Goal: Check status: Check status

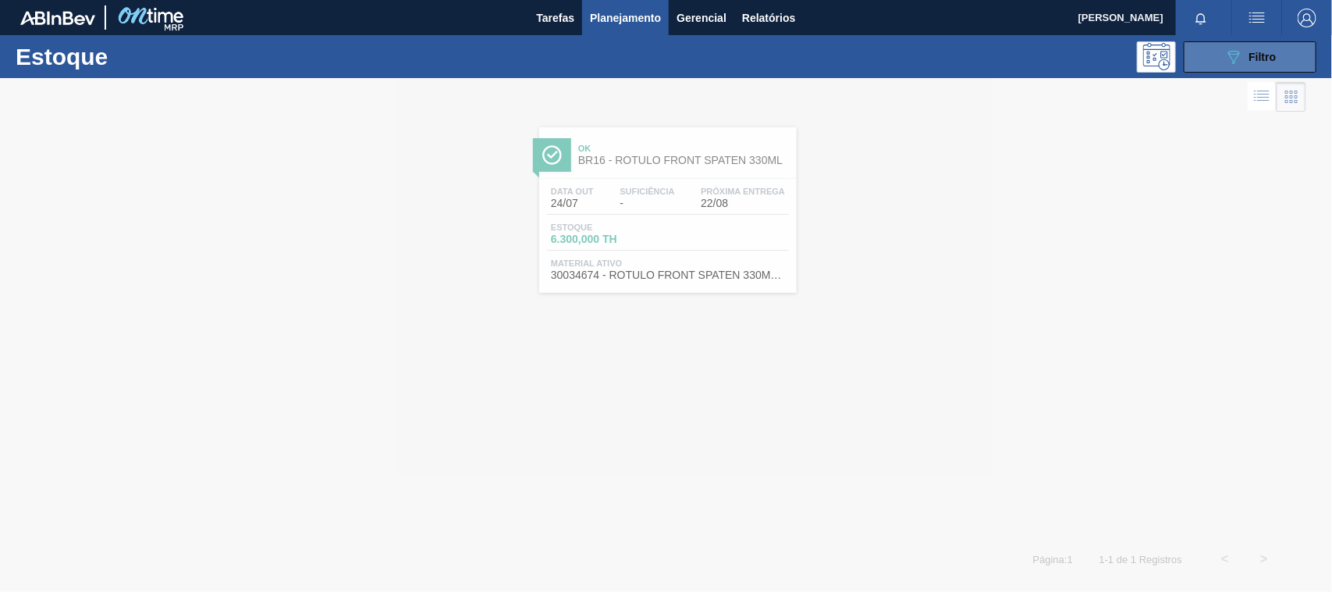
click at [1228, 67] on button "089F7B8B-B2A5-4AFE-B5C0-19BA573D28AC Filtro" at bounding box center [1250, 56] width 133 height 31
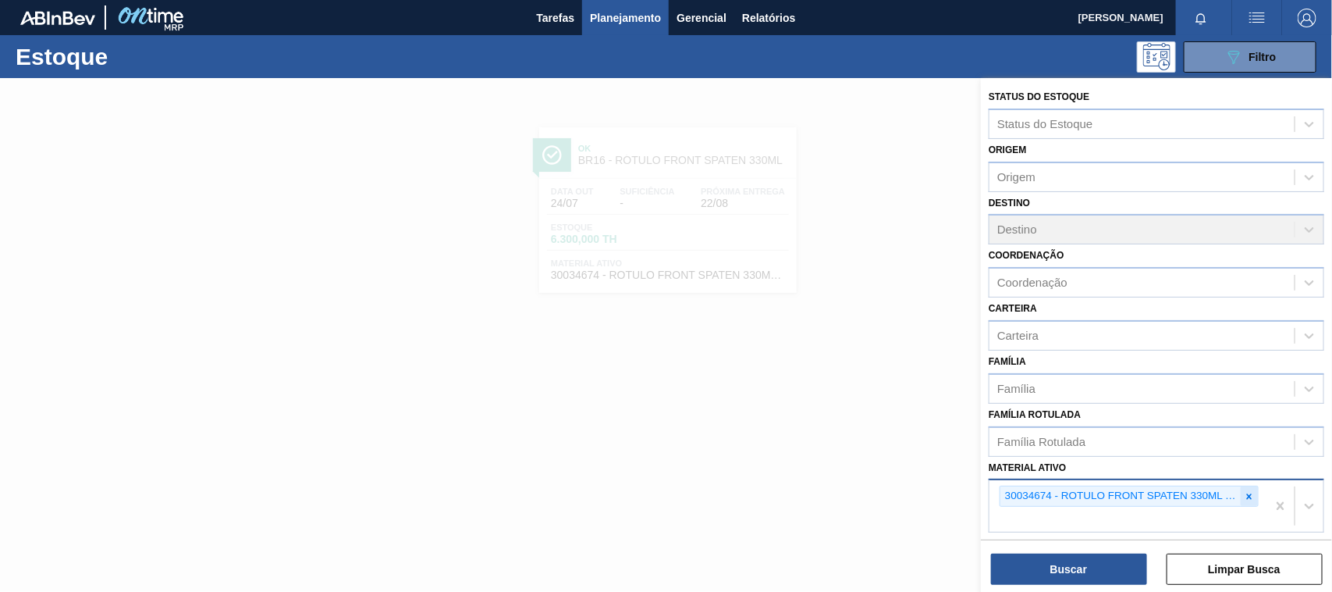
click at [1244, 491] on icon at bounding box center [1249, 496] width 11 height 11
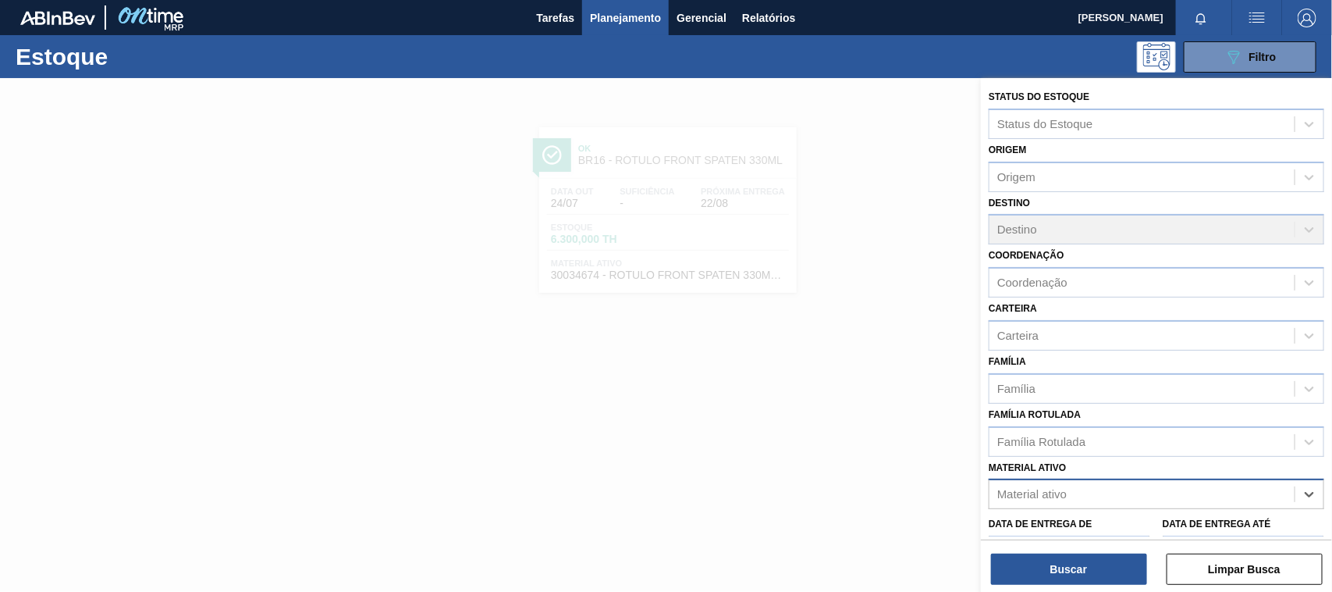
paste ativo "30003617"
type ativo "30003617"
click at [1124, 521] on div "30003617 - FILME CONTRATIL LISO 780X60 MICRA;FILME" at bounding box center [1157, 532] width 336 height 29
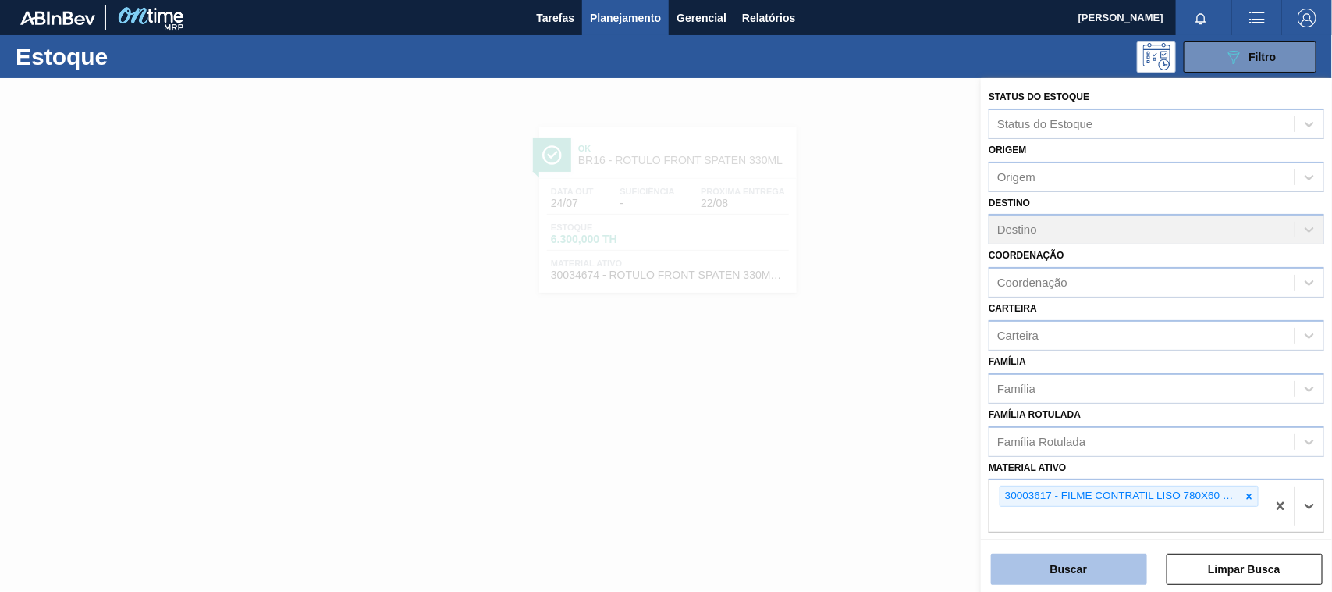
click at [1104, 560] on button "Buscar" at bounding box center [1069, 568] width 156 height 31
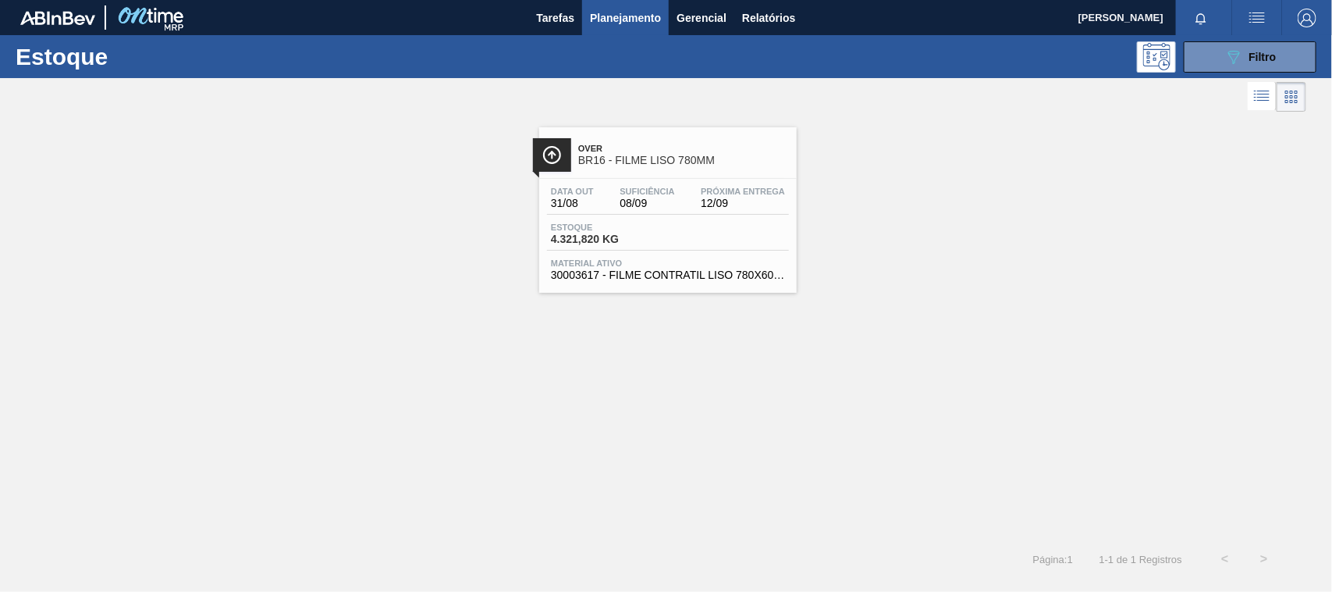
click at [692, 247] on div "Estoque 4.321,820 KG" at bounding box center [668, 236] width 242 height 28
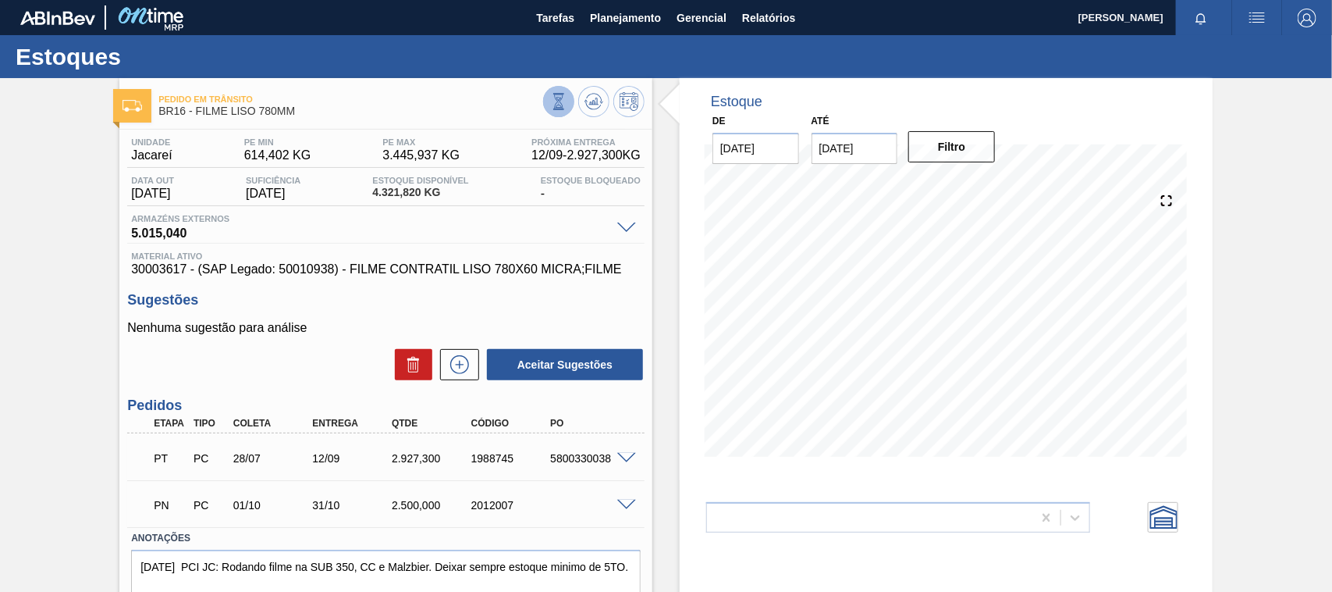
click at [550, 106] on icon at bounding box center [558, 101] width 17 height 17
